Goal: Information Seeking & Learning: Learn about a topic

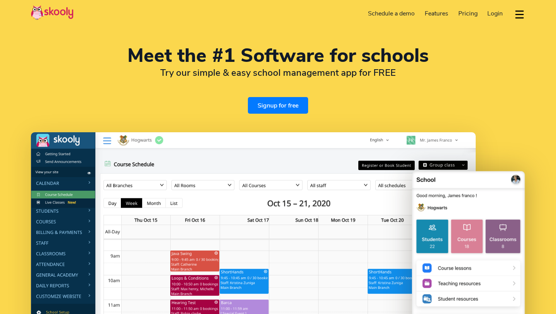
select select "en"
select select "44"
select select "[GEOGRAPHIC_DATA]"
select select "Europe/[GEOGRAPHIC_DATA]"
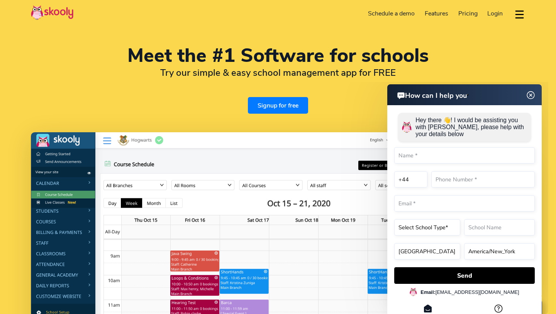
click at [530, 92] on img at bounding box center [531, 95] width 15 height 10
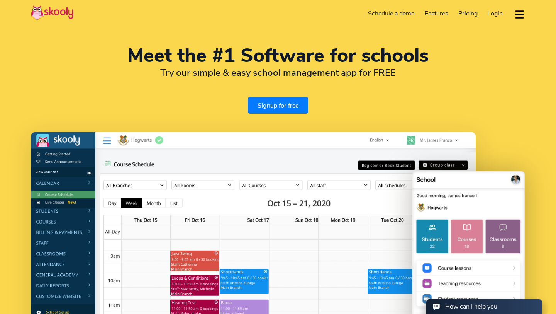
click at [472, 10] on span "Pricing" at bounding box center [468, 13] width 19 height 8
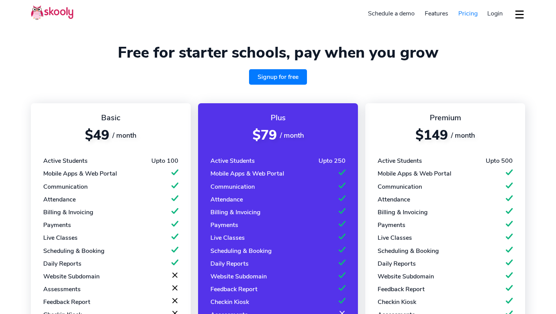
select select "en"
select select "44"
select select "[GEOGRAPHIC_DATA]"
select select "Europe/[GEOGRAPHIC_DATA]"
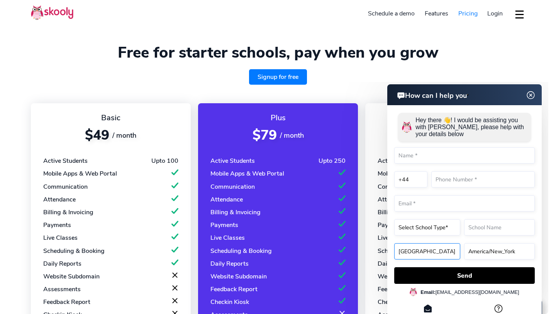
click at [443, 249] on form "Hey there 👋! I would be assisting you with Skooly, please help with your detail…" at bounding box center [464, 196] width 141 height 175
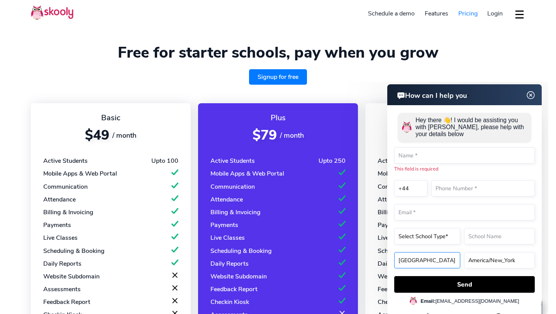
click at [394, 252] on select "[GEOGRAPHIC_DATA] [GEOGRAPHIC_DATA] [GEOGRAPHIC_DATA] [GEOGRAPHIC_DATA] [GEOGRA…" at bounding box center [427, 260] width 66 height 16
click at [485, 258] on select "[GEOGRAPHIC_DATA]/New_York [GEOGRAPHIC_DATA]/[GEOGRAPHIC_DATA] [GEOGRAPHIC_DATA…" at bounding box center [499, 260] width 71 height 16
click at [428, 256] on select "[GEOGRAPHIC_DATA] [GEOGRAPHIC_DATA] [GEOGRAPHIC_DATA] [GEOGRAPHIC_DATA] [GEOGRA…" at bounding box center [427, 260] width 66 height 16
click at [394, 252] on select "[GEOGRAPHIC_DATA] [GEOGRAPHIC_DATA] [GEOGRAPHIC_DATA] [GEOGRAPHIC_DATA] [GEOGRA…" at bounding box center [427, 260] width 66 height 16
click at [197, 86] on section "Free for starter schools, pay when you grow Signup for free Basic $49 / month A…" at bounding box center [278, 249] width 556 height 499
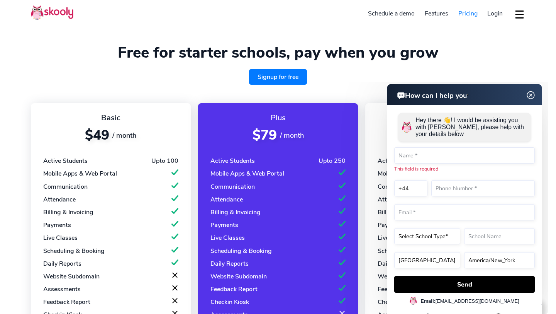
click at [533, 97] on img at bounding box center [531, 95] width 15 height 10
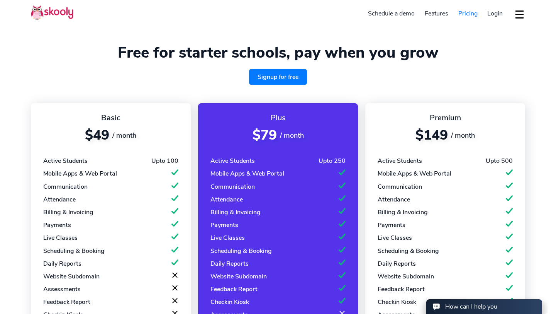
click at [455, 303] on div "How can I help you" at bounding box center [471, 306] width 52 height 8
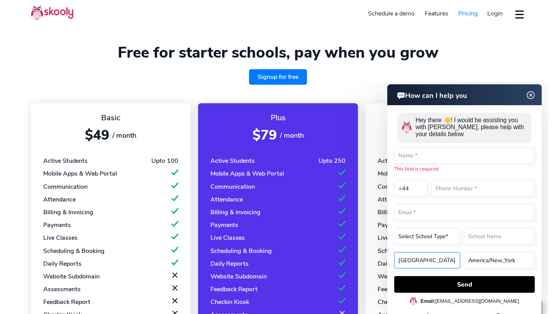
click at [421, 258] on select "[GEOGRAPHIC_DATA] [GEOGRAPHIC_DATA] [GEOGRAPHIC_DATA] [GEOGRAPHIC_DATA] [GEOGRA…" at bounding box center [427, 260] width 66 height 16
click at [394, 252] on select "[GEOGRAPHIC_DATA] [GEOGRAPHIC_DATA] [GEOGRAPHIC_DATA] [GEOGRAPHIC_DATA] [GEOGRA…" at bounding box center [427, 260] width 66 height 16
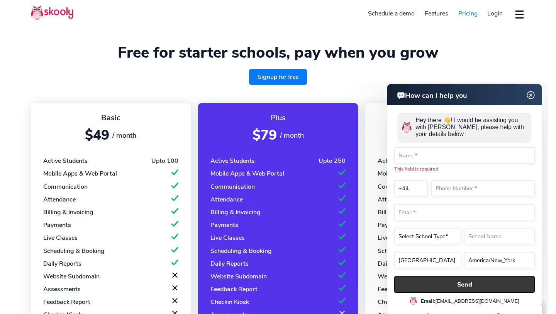
click at [469, 283] on button "Send" at bounding box center [464, 284] width 141 height 17
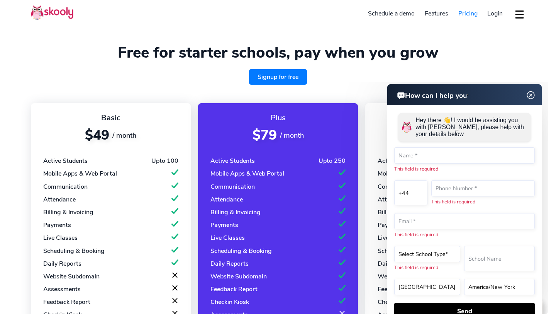
click at [535, 97] on header "How can I help you" at bounding box center [465, 94] width 155 height 21
click at [532, 99] on img at bounding box center [531, 95] width 15 height 10
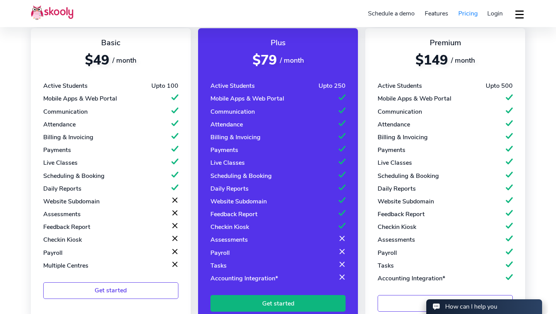
scroll to position [76, 0]
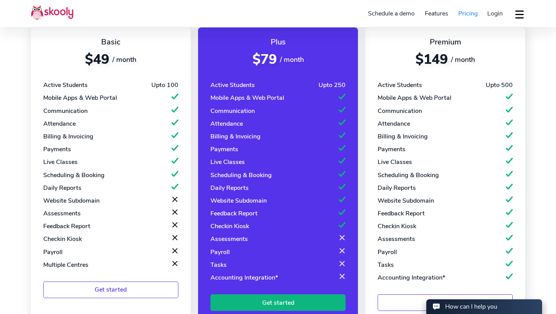
drag, startPoint x: 251, startPoint y: 59, endPoint x: 302, endPoint y: 58, distance: 51.0
click at [302, 58] on div "$79 / month" at bounding box center [278, 59] width 135 height 18
click at [253, 70] on div "Plus $79 / month Active Students Upto 250 Mobile Apps & Web Portal Communicatio…" at bounding box center [278, 173] width 160 height 292
